Goal: Task Accomplishment & Management: Use online tool/utility

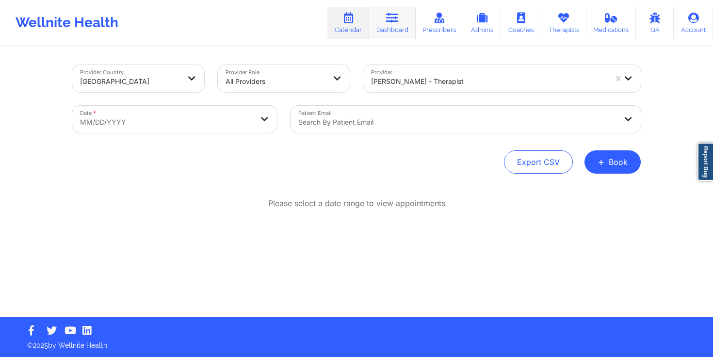
click at [399, 16] on icon at bounding box center [392, 18] width 13 height 11
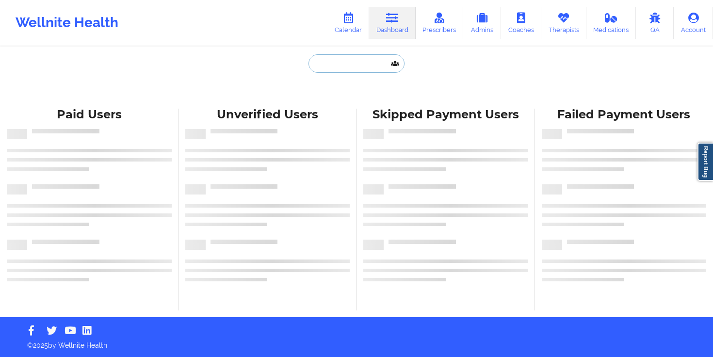
click at [348, 67] on input "text" at bounding box center [357, 63] width 96 height 18
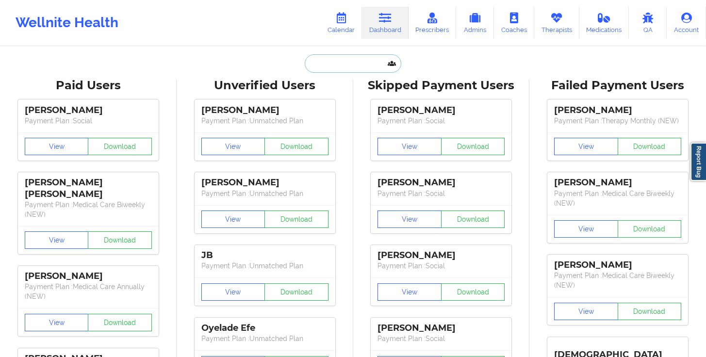
click at [326, 69] on input "text" at bounding box center [353, 63] width 96 height 18
paste input "[PERSON_NAME]"
type input "[PERSON_NAME]"
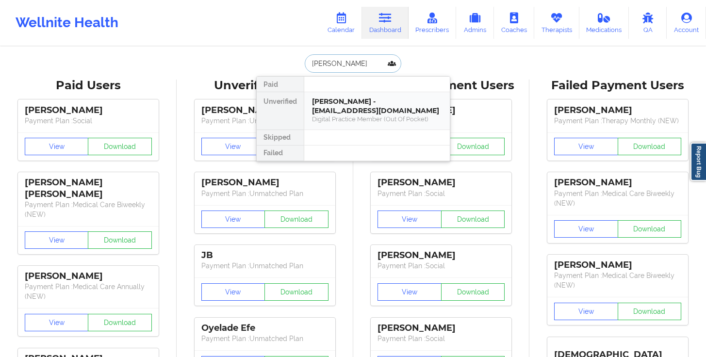
click at [373, 115] on div "[PERSON_NAME] - [EMAIL_ADDRESS][DOMAIN_NAME]" at bounding box center [377, 106] width 130 height 18
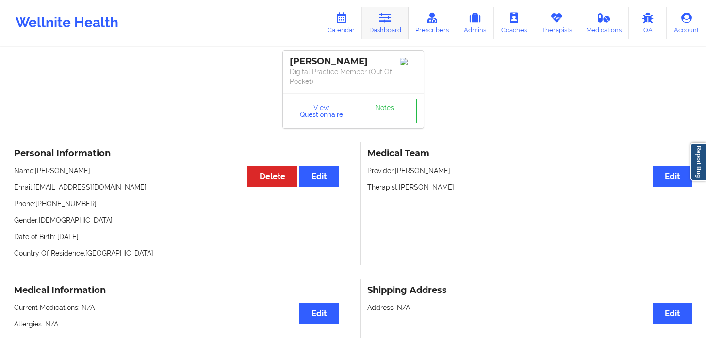
click at [394, 25] on link "Dashboard" at bounding box center [385, 23] width 47 height 32
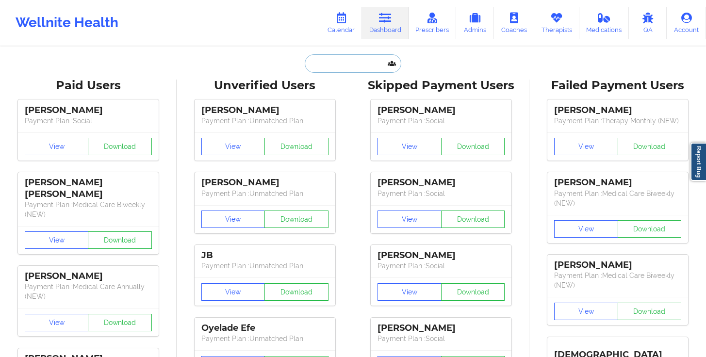
click at [355, 64] on input "text" at bounding box center [353, 63] width 96 height 18
paste input "[PERSON_NAME]"
type input "[PERSON_NAME]"
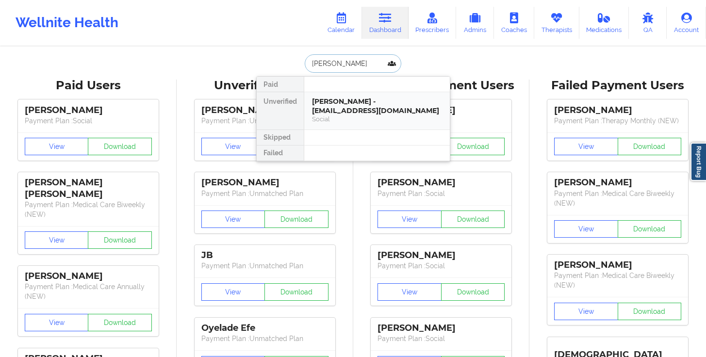
click at [363, 107] on div "[PERSON_NAME] - [EMAIL_ADDRESS][DOMAIN_NAME]" at bounding box center [377, 106] width 130 height 18
